Goal: Transaction & Acquisition: Purchase product/service

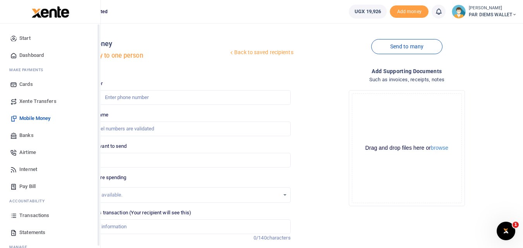
click at [12, 217] on icon at bounding box center [13, 215] width 7 height 7
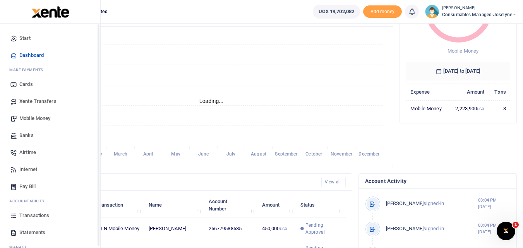
click at [13, 219] on icon at bounding box center [13, 215] width 7 height 7
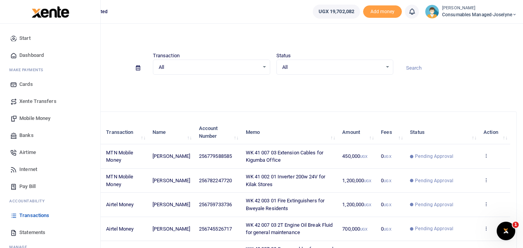
click at [37, 117] on span "Mobile Money" at bounding box center [34, 119] width 31 height 8
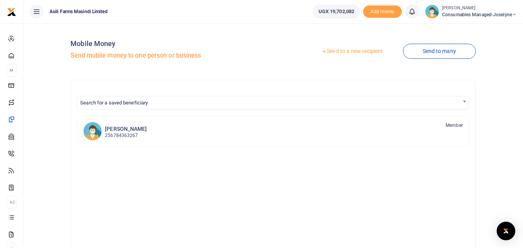
click at [353, 46] on link "Send to a new recipient" at bounding box center [351, 51] width 101 height 14
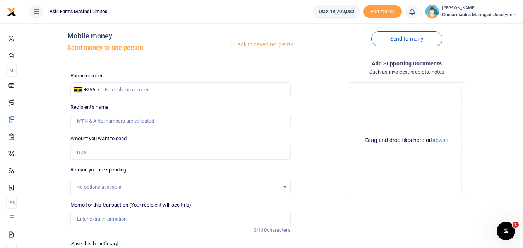
scroll to position [7, 0]
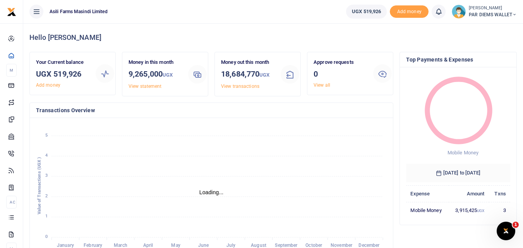
scroll to position [6, 6]
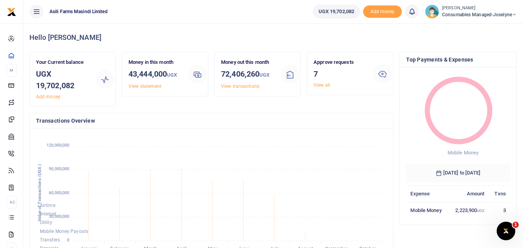
scroll to position [6, 6]
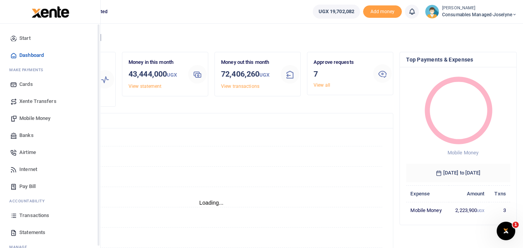
scroll to position [6, 6]
click at [13, 220] on link "Transactions" at bounding box center [50, 215] width 88 height 17
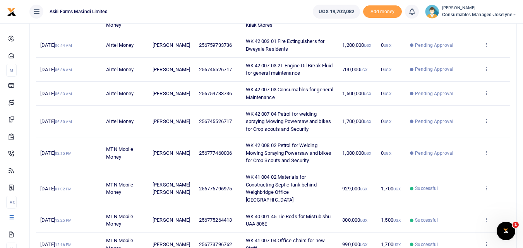
scroll to position [173, 0]
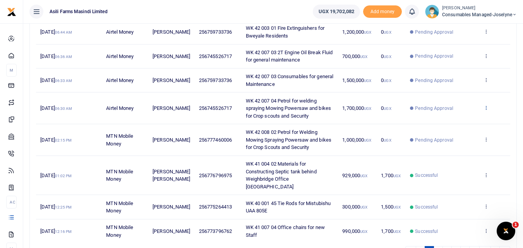
click at [485, 107] on icon at bounding box center [485, 107] width 5 height 5
click at [461, 121] on link "View details" at bounding box center [457, 120] width 61 height 11
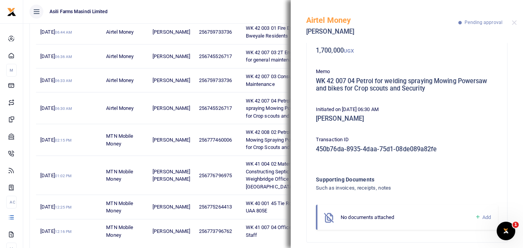
scroll to position [54, 0]
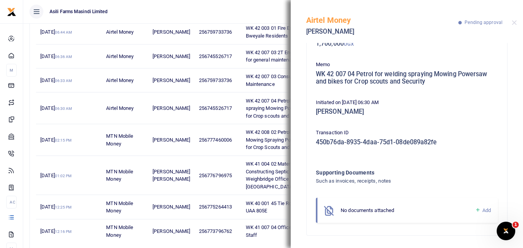
click at [475, 210] on icon at bounding box center [478, 210] width 6 height 7
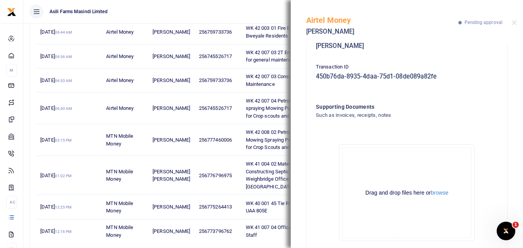
scroll to position [141, 0]
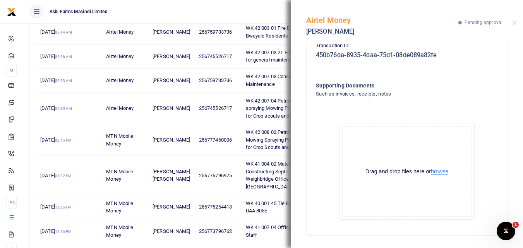
click at [442, 173] on button "browse" at bounding box center [439, 172] width 17 height 6
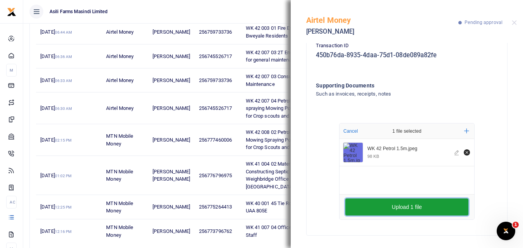
click at [381, 209] on button "Upload 1 file" at bounding box center [406, 206] width 123 height 17
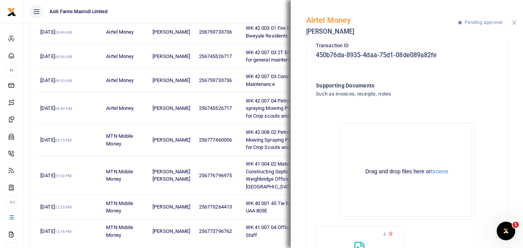
click at [512, 22] on button "Close" at bounding box center [513, 22] width 5 height 5
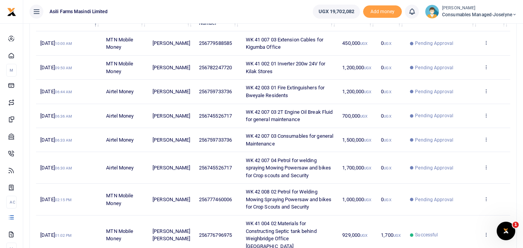
scroll to position [111, 0]
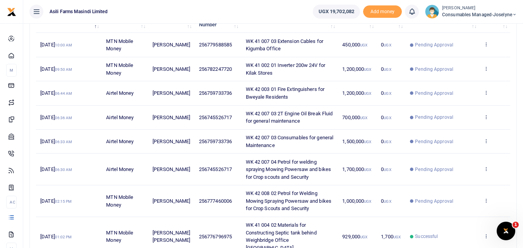
click at [482, 142] on td "View details Send again" at bounding box center [494, 142] width 31 height 24
click at [484, 140] on icon at bounding box center [485, 140] width 5 height 5
click at [456, 154] on link "View details" at bounding box center [457, 154] width 61 height 11
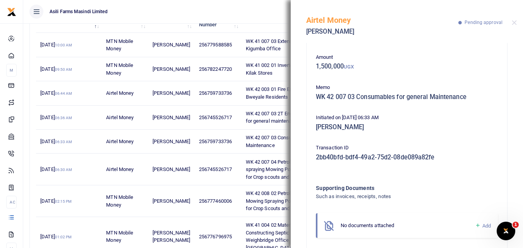
scroll to position [46, 0]
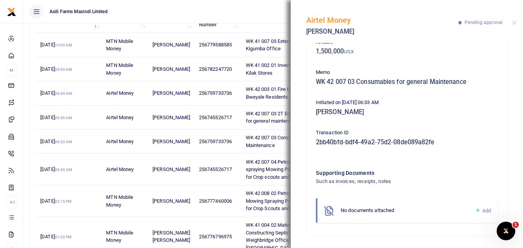
click at [475, 207] on icon at bounding box center [478, 210] width 6 height 7
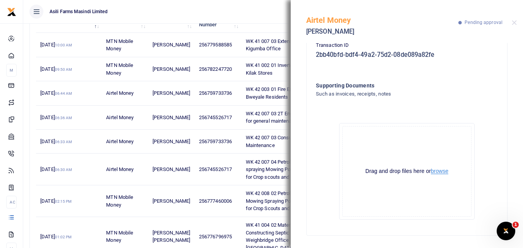
click at [436, 171] on button "browse" at bounding box center [439, 171] width 17 height 6
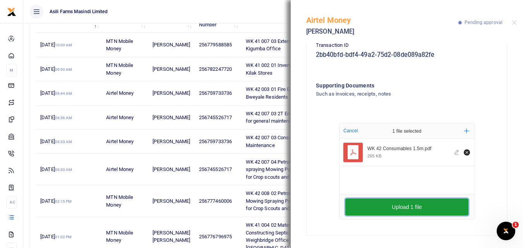
click at [385, 207] on button "Upload 1 file" at bounding box center [406, 206] width 123 height 17
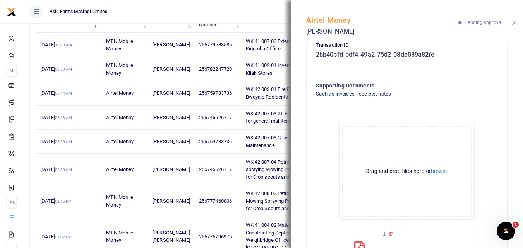
click at [514, 23] on button "Close" at bounding box center [513, 22] width 5 height 5
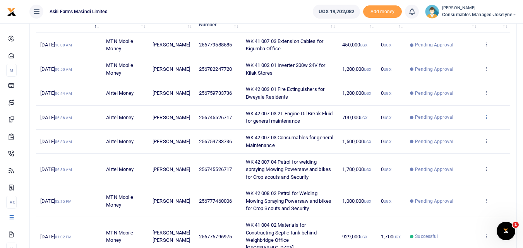
click at [485, 117] on icon at bounding box center [485, 116] width 5 height 5
click at [463, 125] on link "View details" at bounding box center [457, 129] width 61 height 11
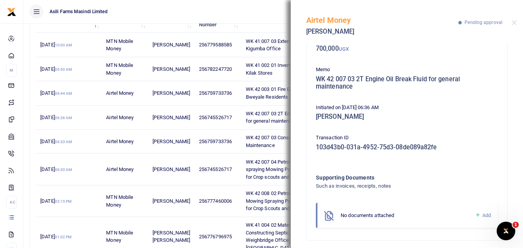
scroll to position [54, 0]
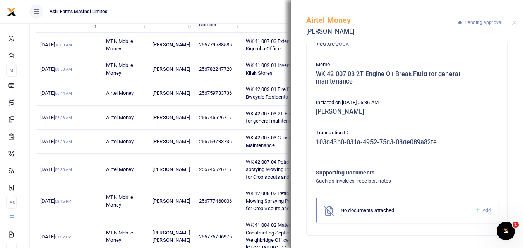
click at [475, 211] on icon at bounding box center [478, 210] width 6 height 7
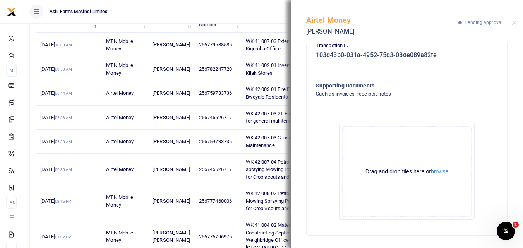
click at [437, 173] on button "browse" at bounding box center [439, 172] width 17 height 6
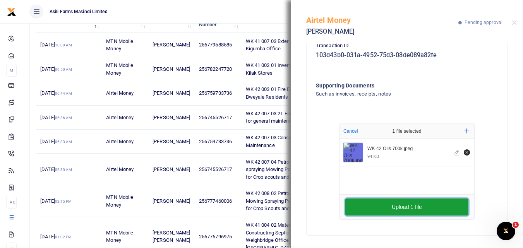
click at [418, 208] on button "Upload 1 file" at bounding box center [406, 206] width 123 height 17
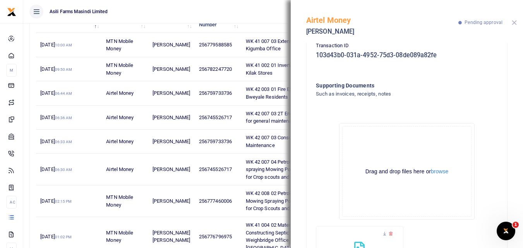
click at [513, 24] on button "Close" at bounding box center [513, 22] width 5 height 5
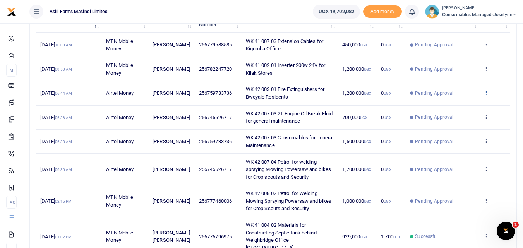
click at [487, 94] on icon at bounding box center [485, 92] width 5 height 5
click at [461, 104] on link "View details" at bounding box center [457, 105] width 61 height 11
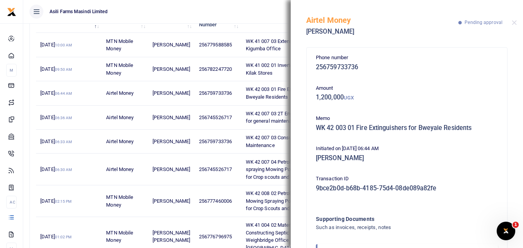
scroll to position [46, 0]
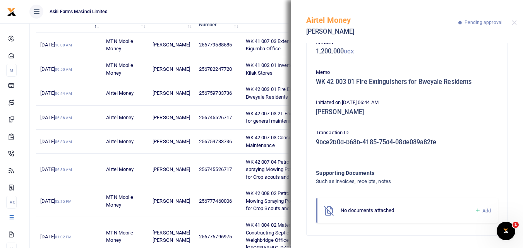
click at [475, 209] on icon at bounding box center [478, 210] width 6 height 7
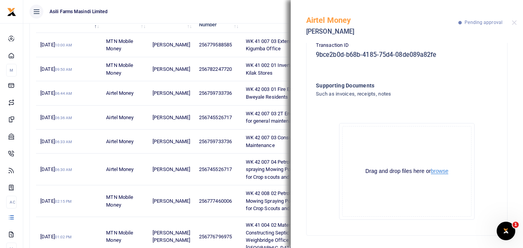
click at [441, 169] on button "browse" at bounding box center [439, 171] width 17 height 6
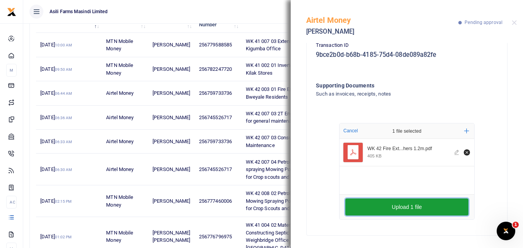
click at [400, 205] on button "Upload 1 file" at bounding box center [406, 206] width 123 height 17
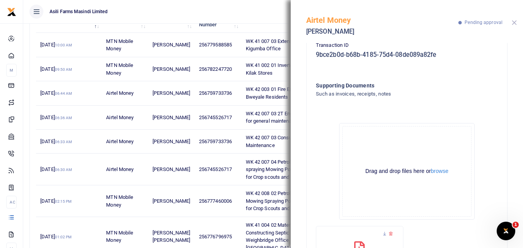
click at [514, 22] on button "Close" at bounding box center [513, 22] width 5 height 5
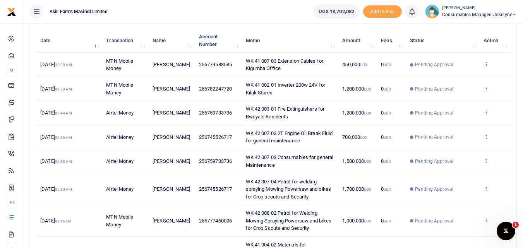
scroll to position [91, 0]
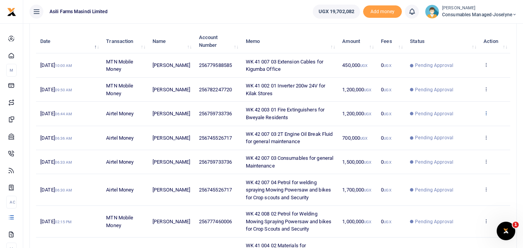
click at [485, 112] on icon at bounding box center [485, 112] width 5 height 5
click at [463, 126] on link "View details" at bounding box center [457, 126] width 61 height 11
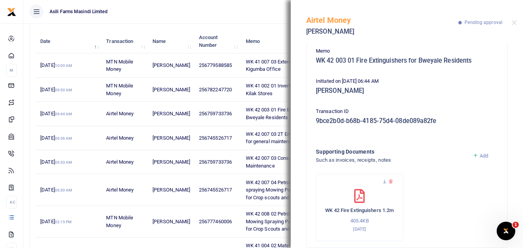
scroll to position [73, 0]
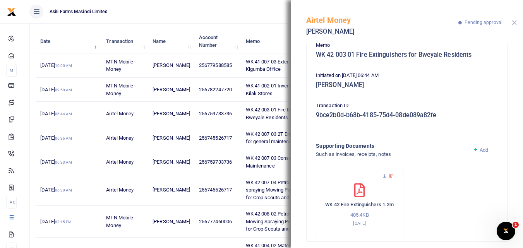
click at [514, 23] on button "Close" at bounding box center [513, 22] width 5 height 5
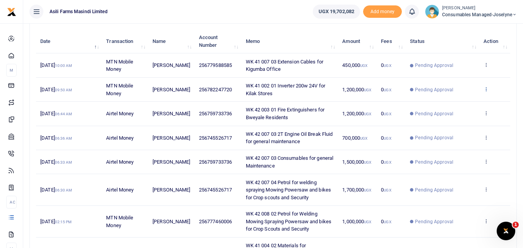
click at [485, 89] on icon at bounding box center [485, 88] width 5 height 5
click at [462, 98] on link "View details" at bounding box center [457, 102] width 61 height 11
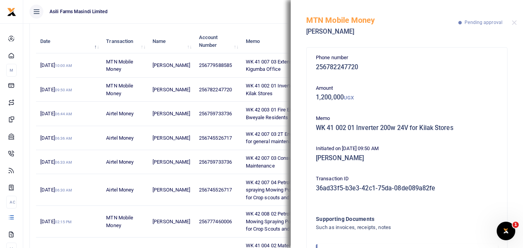
scroll to position [46, 0]
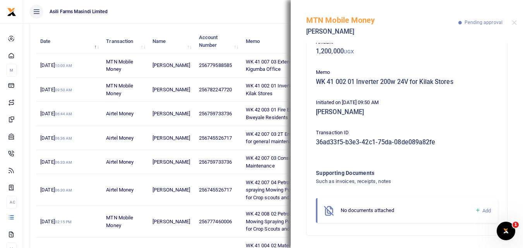
click at [475, 209] on icon at bounding box center [478, 210] width 6 height 7
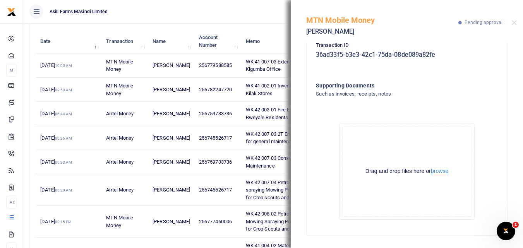
click at [434, 169] on button "browse" at bounding box center [439, 171] width 17 height 6
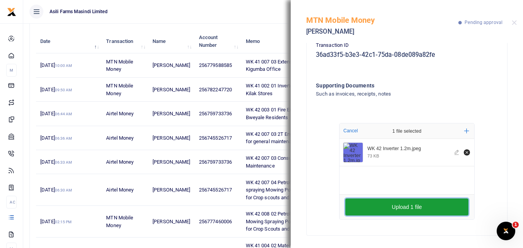
click at [391, 206] on button "Upload 1 file" at bounding box center [406, 206] width 123 height 17
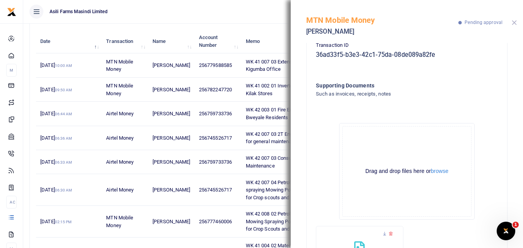
click at [513, 22] on button "Close" at bounding box center [513, 22] width 5 height 5
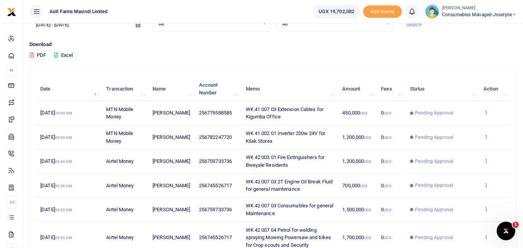
scroll to position [44, 0]
click at [484, 113] on icon at bounding box center [485, 111] width 5 height 5
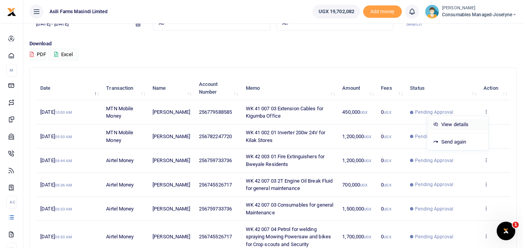
click at [449, 124] on link "View details" at bounding box center [457, 124] width 61 height 11
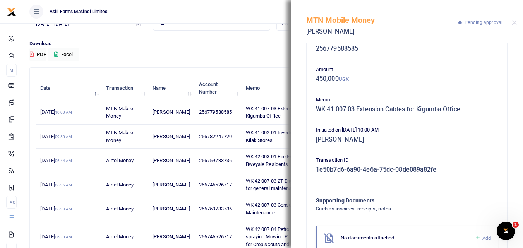
scroll to position [46, 0]
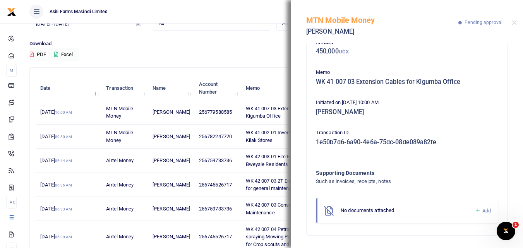
click at [475, 210] on icon at bounding box center [478, 210] width 6 height 7
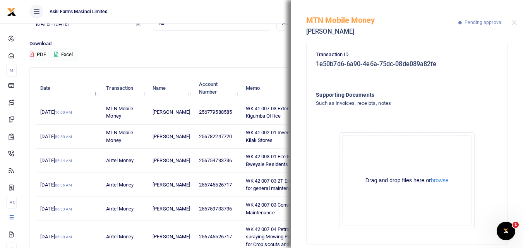
scroll to position [133, 0]
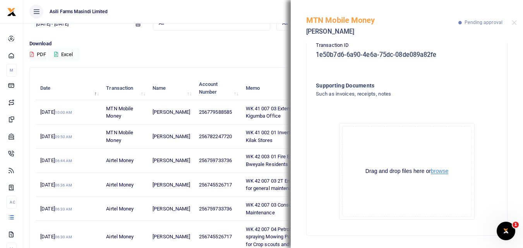
click at [440, 169] on button "browse" at bounding box center [439, 171] width 17 height 6
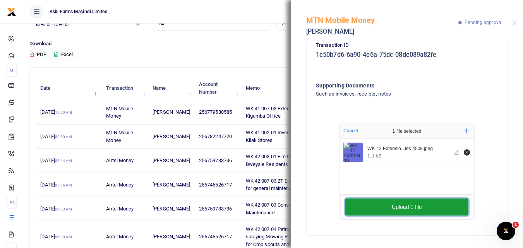
click at [410, 207] on button "Upload 1 file" at bounding box center [406, 206] width 123 height 17
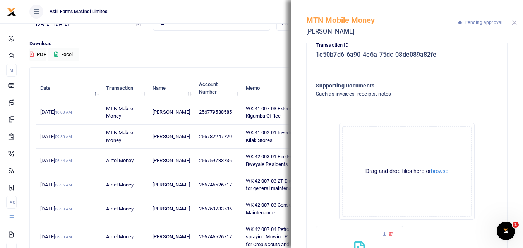
click at [514, 23] on button "Close" at bounding box center [513, 22] width 5 height 5
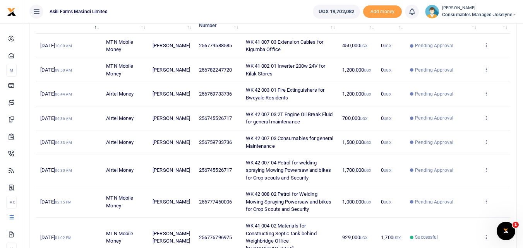
scroll to position [115, 0]
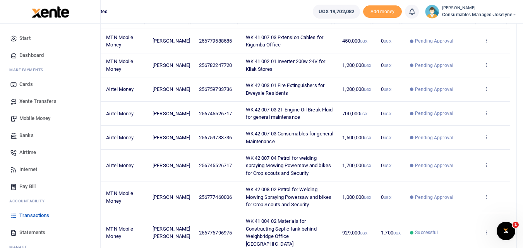
click at [32, 116] on span "Mobile Money" at bounding box center [34, 119] width 31 height 8
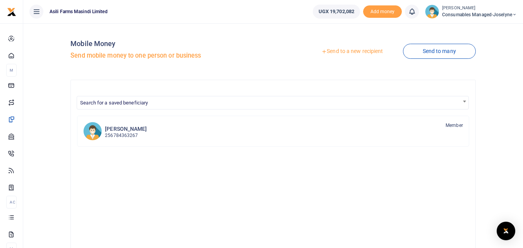
click at [338, 51] on div at bounding box center [261, 124] width 523 height 248
click at [342, 48] on link "Send to a new recipient" at bounding box center [351, 51] width 101 height 14
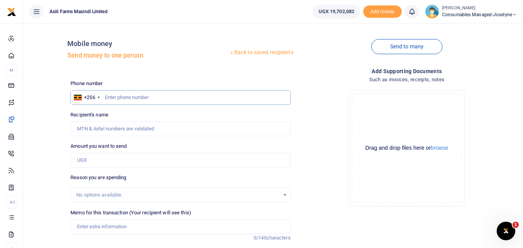
click at [127, 97] on input "text" at bounding box center [180, 97] width 220 height 15
click at [123, 95] on input "text" at bounding box center [180, 97] width 220 height 15
click at [116, 98] on input "text" at bounding box center [180, 97] width 220 height 15
type input "755392440"
type input "Paul Sekanyiga"
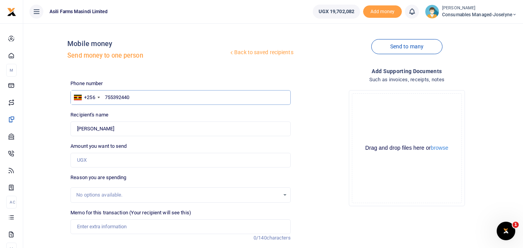
type input "755392440"
click at [101, 162] on input "Amount you want to send" at bounding box center [180, 160] width 220 height 15
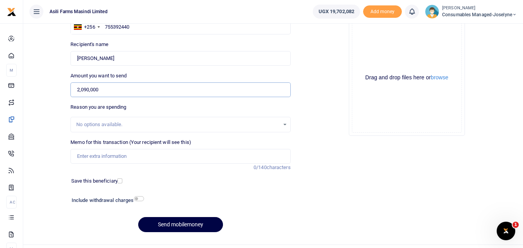
scroll to position [72, 0]
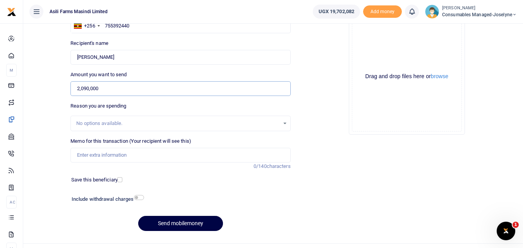
type input "2,090,000"
click at [83, 154] on input "Memo for this transaction (Your recipient will see this)" at bounding box center [180, 155] width 220 height 15
paste input "WK 42 /001 / 01"
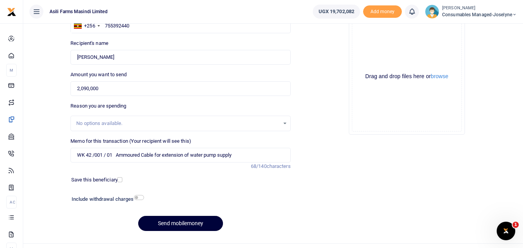
click at [185, 219] on button "Send mobilemoney" at bounding box center [180, 223] width 85 height 15
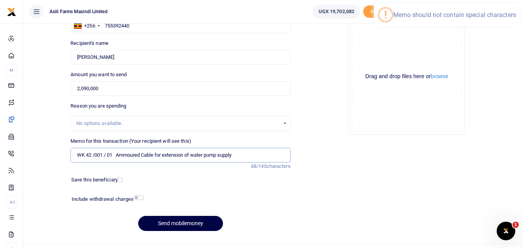
click at [106, 157] on input "WK 42 /001 / 01 Ammoured Cable for extension of water pump supply" at bounding box center [180, 155] width 220 height 15
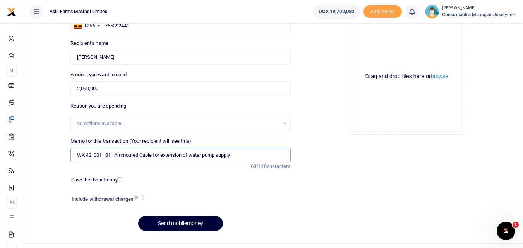
type input "WK 42 001 01 Ammoured Cable for extension of water pump supply"
click at [188, 223] on button "Send mobilemoney" at bounding box center [180, 223] width 85 height 15
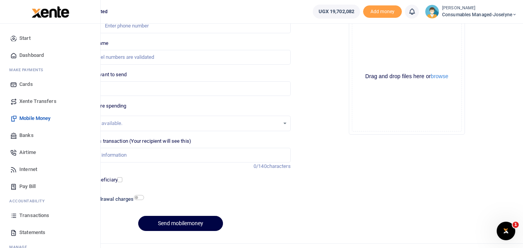
click at [12, 218] on icon at bounding box center [13, 215] width 7 height 7
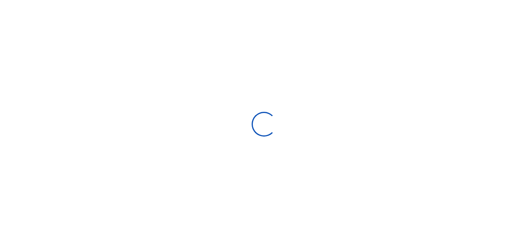
type input "[DATE] - [DATE]"
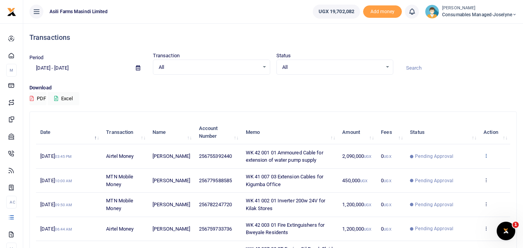
click at [486, 156] on icon at bounding box center [485, 155] width 5 height 5
click at [456, 171] on link "View details" at bounding box center [457, 168] width 61 height 11
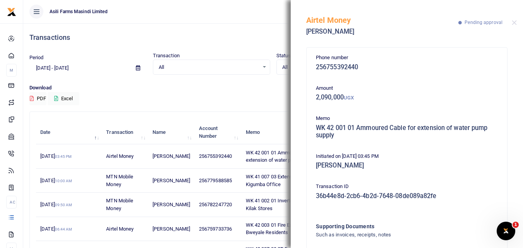
scroll to position [54, 0]
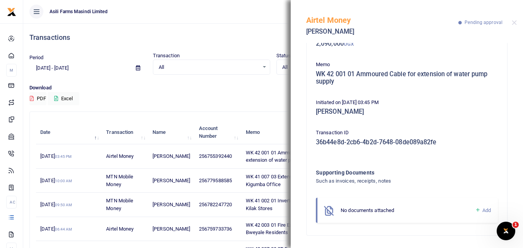
click at [475, 210] on icon at bounding box center [478, 210] width 6 height 7
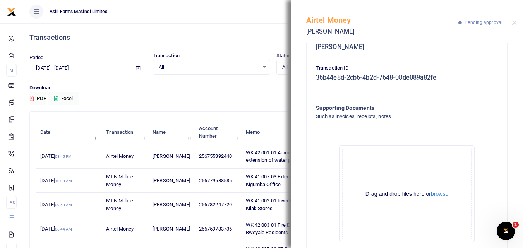
scroll to position [141, 0]
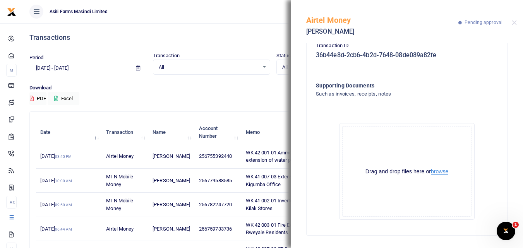
click at [439, 169] on button "browse" at bounding box center [439, 172] width 17 height 6
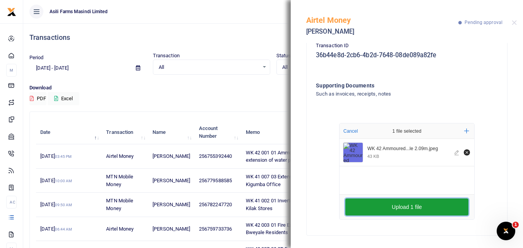
click at [374, 203] on button "Upload 1 file" at bounding box center [406, 206] width 123 height 17
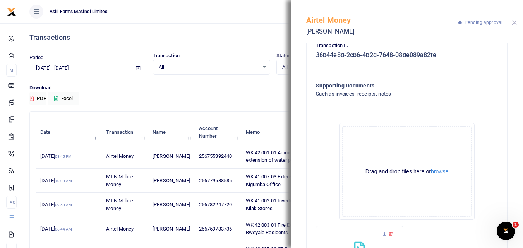
click at [514, 21] on button "Close" at bounding box center [513, 22] width 5 height 5
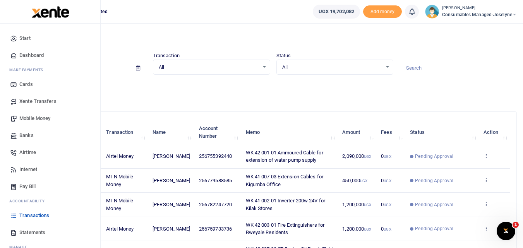
click at [43, 119] on span "Mobile Money" at bounding box center [34, 119] width 31 height 8
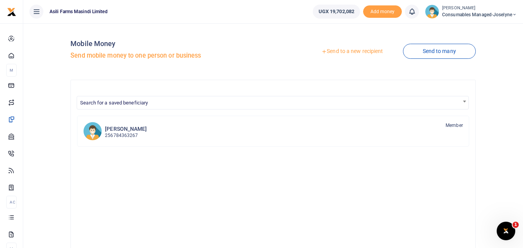
click at [359, 49] on link "Send to a new recipient" at bounding box center [351, 51] width 101 height 14
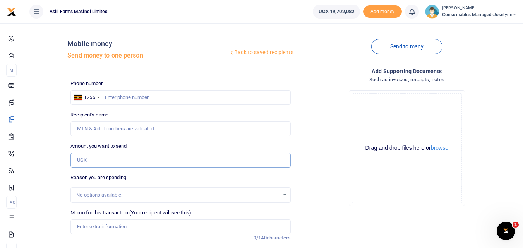
click at [88, 164] on input "Amount you want to send" at bounding box center [180, 160] width 220 height 15
type input "40,000"
click at [115, 99] on input "text" at bounding box center [180, 97] width 220 height 15
type input "775280092"
type input "[PERSON_NAME]"
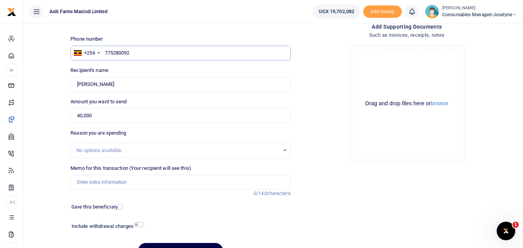
scroll to position [45, 0]
type input "775280092"
click at [105, 186] on input "Memo for this transaction (Your recipient will see this)" at bounding box center [180, 181] width 220 height 15
paste input "WK 42 /008 / 01"
click at [107, 182] on input "WK 42 /008 / 01 Reflective Stickers" at bounding box center [180, 181] width 220 height 15
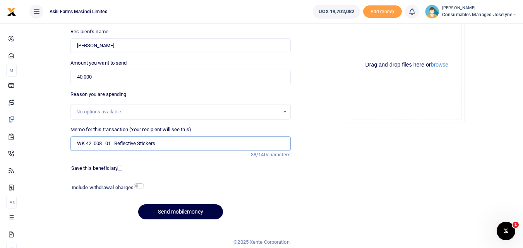
scroll to position [85, 0]
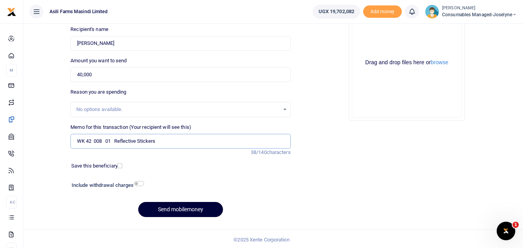
type input "WK 42 008 01 Reflective Stickers"
click at [179, 207] on button "Send mobilemoney" at bounding box center [180, 209] width 85 height 15
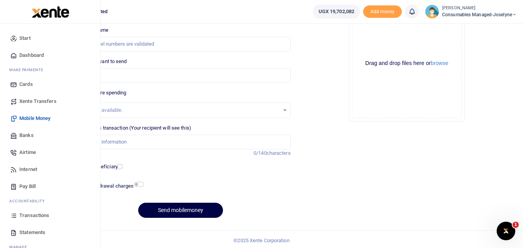
click at [14, 216] on icon at bounding box center [13, 215] width 7 height 7
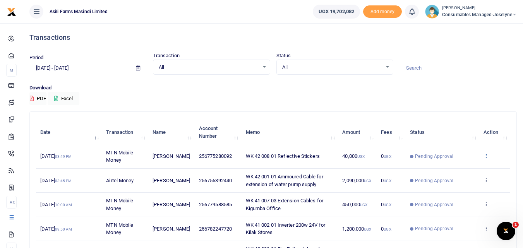
click at [487, 154] on icon at bounding box center [485, 155] width 5 height 5
click at [462, 166] on link "View details" at bounding box center [457, 168] width 61 height 11
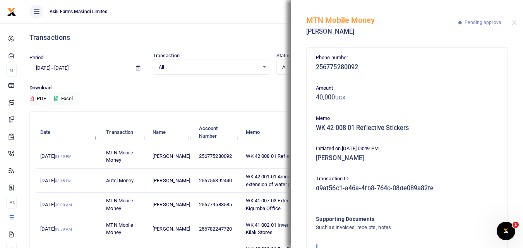
scroll to position [46, 0]
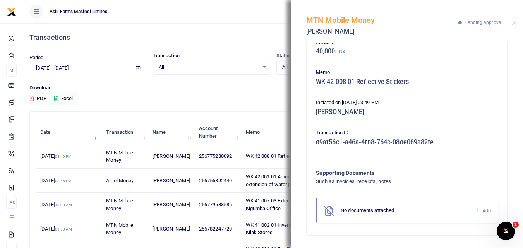
click at [475, 211] on icon at bounding box center [478, 210] width 6 height 7
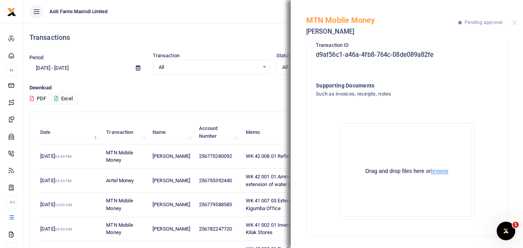
click at [437, 168] on button "browse" at bounding box center [439, 171] width 17 height 6
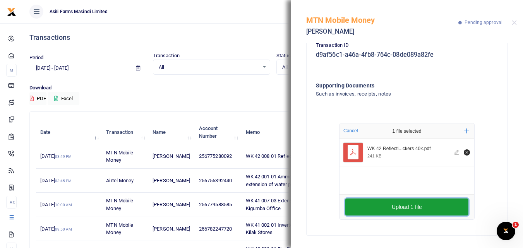
click at [406, 206] on button "Upload 1 file" at bounding box center [406, 206] width 123 height 17
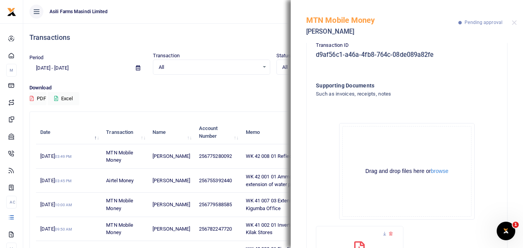
click at [224, 89] on p "Download" at bounding box center [272, 88] width 487 height 8
click at [515, 21] on button "Close" at bounding box center [513, 22] width 5 height 5
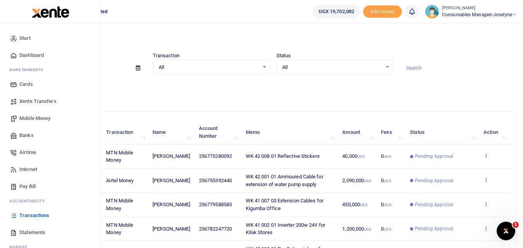
click at [28, 120] on span "Mobile Money" at bounding box center [34, 119] width 31 height 8
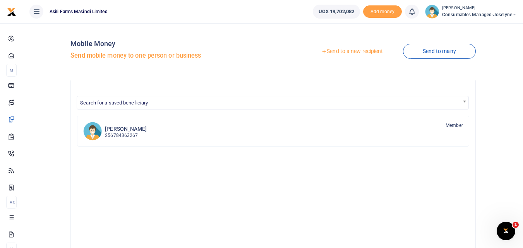
click at [356, 49] on link "Send to a new recipient" at bounding box center [351, 51] width 101 height 14
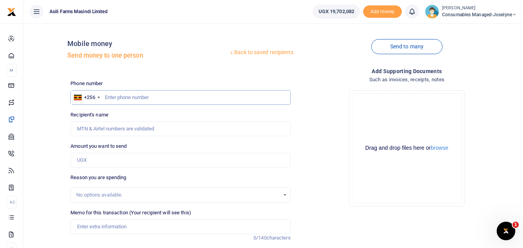
click at [115, 101] on input "text" at bounding box center [180, 97] width 220 height 15
type input "785197963"
type input "[PERSON_NAME]"
type input "785197963"
click at [99, 164] on input "Amount you want to send" at bounding box center [180, 160] width 220 height 15
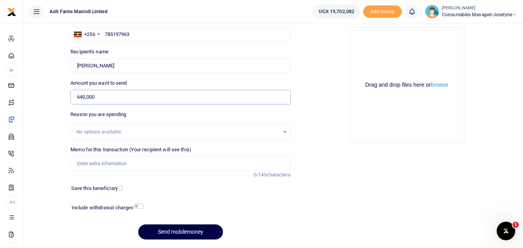
scroll to position [67, 0]
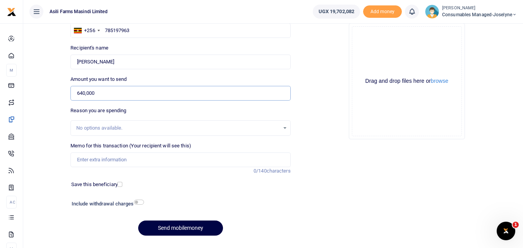
type input "640,000"
click at [97, 164] on input "Memo for this transaction (Your recipient will see this)" at bounding box center [180, 159] width 220 height 15
click at [84, 163] on input "Memo for this transaction (Your recipient will see this)" at bounding box center [180, 159] width 220 height 15
paste input "WK 42 /001 / 05"
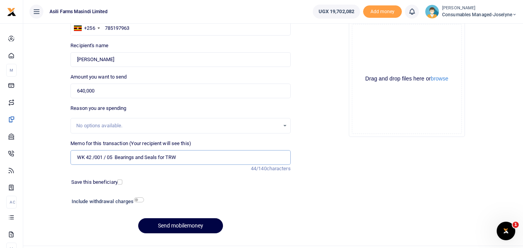
scroll to position [70, 0]
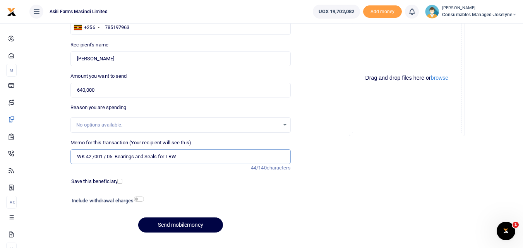
click at [107, 156] on input "WK 42 /001 / 05 Bearings and Seals for TRW" at bounding box center [180, 156] width 220 height 15
type input "WK 42 001 05 Bearings and Seals for TRW"
click at [177, 225] on button "Send mobilemoney" at bounding box center [180, 224] width 85 height 15
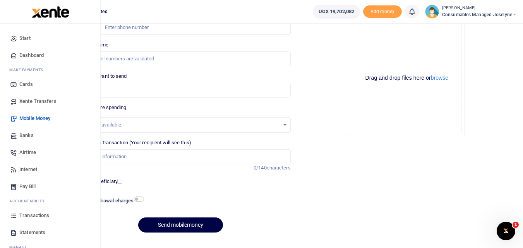
click at [12, 214] on icon at bounding box center [13, 215] width 7 height 7
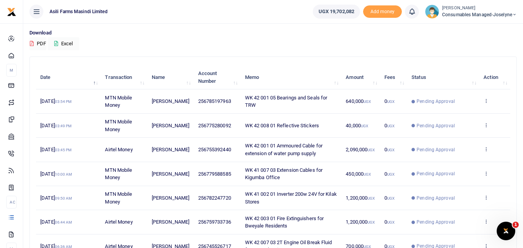
scroll to position [53, 0]
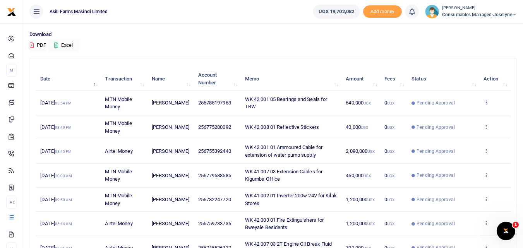
click at [486, 102] on icon at bounding box center [485, 101] width 5 height 5
click at [460, 116] on link "View details" at bounding box center [457, 115] width 61 height 11
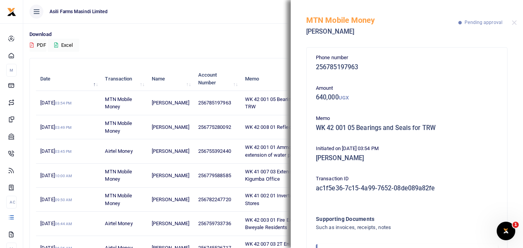
scroll to position [46, 0]
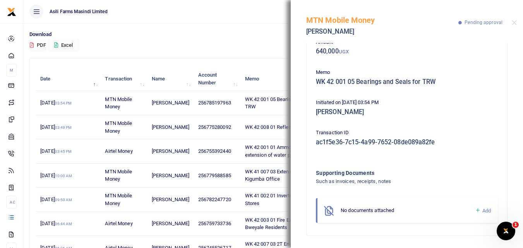
click at [475, 212] on icon at bounding box center [478, 210] width 6 height 7
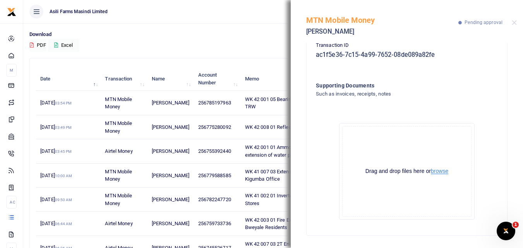
click at [443, 169] on button "browse" at bounding box center [439, 171] width 17 height 6
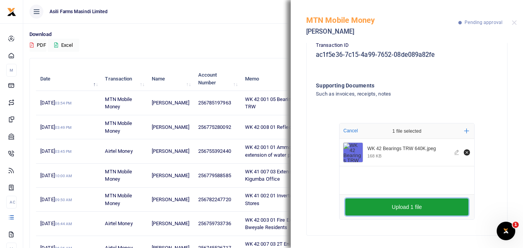
click at [377, 202] on button "Upload 1 file" at bounding box center [406, 206] width 123 height 17
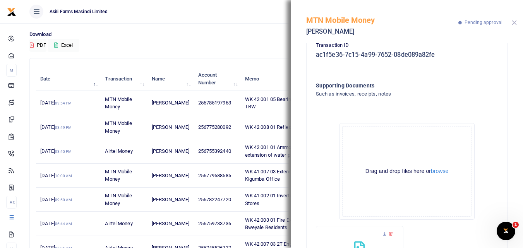
click at [513, 21] on button "Close" at bounding box center [513, 22] width 5 height 5
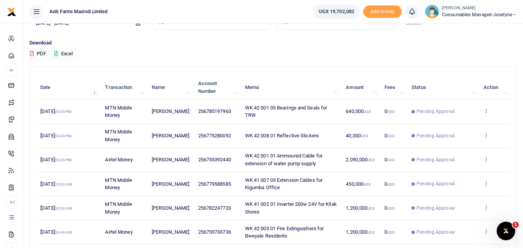
scroll to position [29, 0]
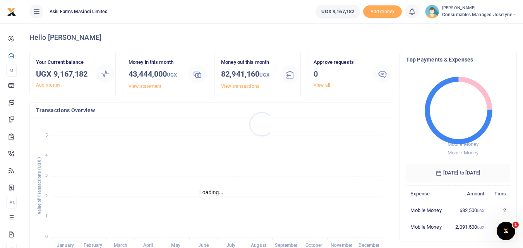
scroll to position [6, 6]
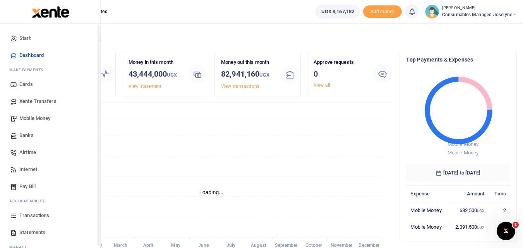
click at [15, 216] on icon at bounding box center [13, 215] width 7 height 7
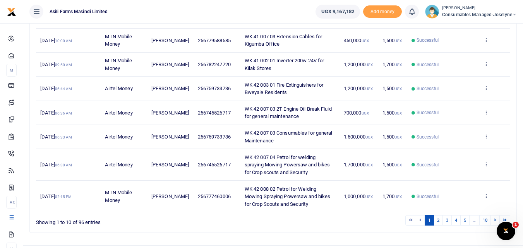
scroll to position [206, 0]
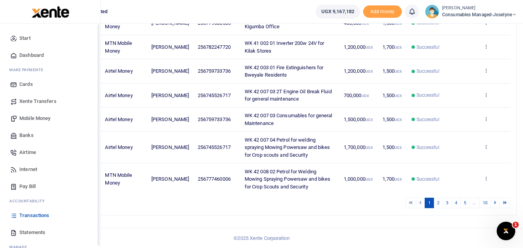
click at [13, 228] on link "Statements" at bounding box center [50, 232] width 88 height 17
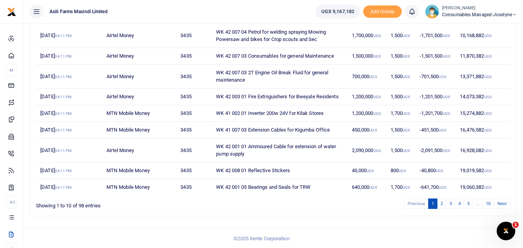
scroll to position [138, 0]
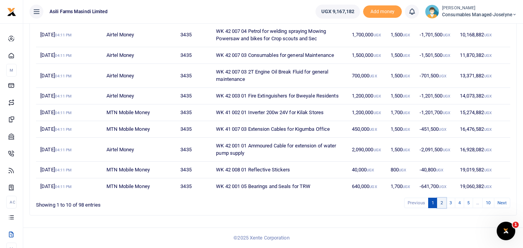
click at [441, 206] on link "2" at bounding box center [441, 203] width 9 height 10
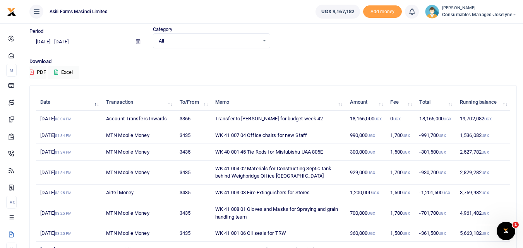
scroll to position [27, 0]
